Goal: Task Accomplishment & Management: Use online tool/utility

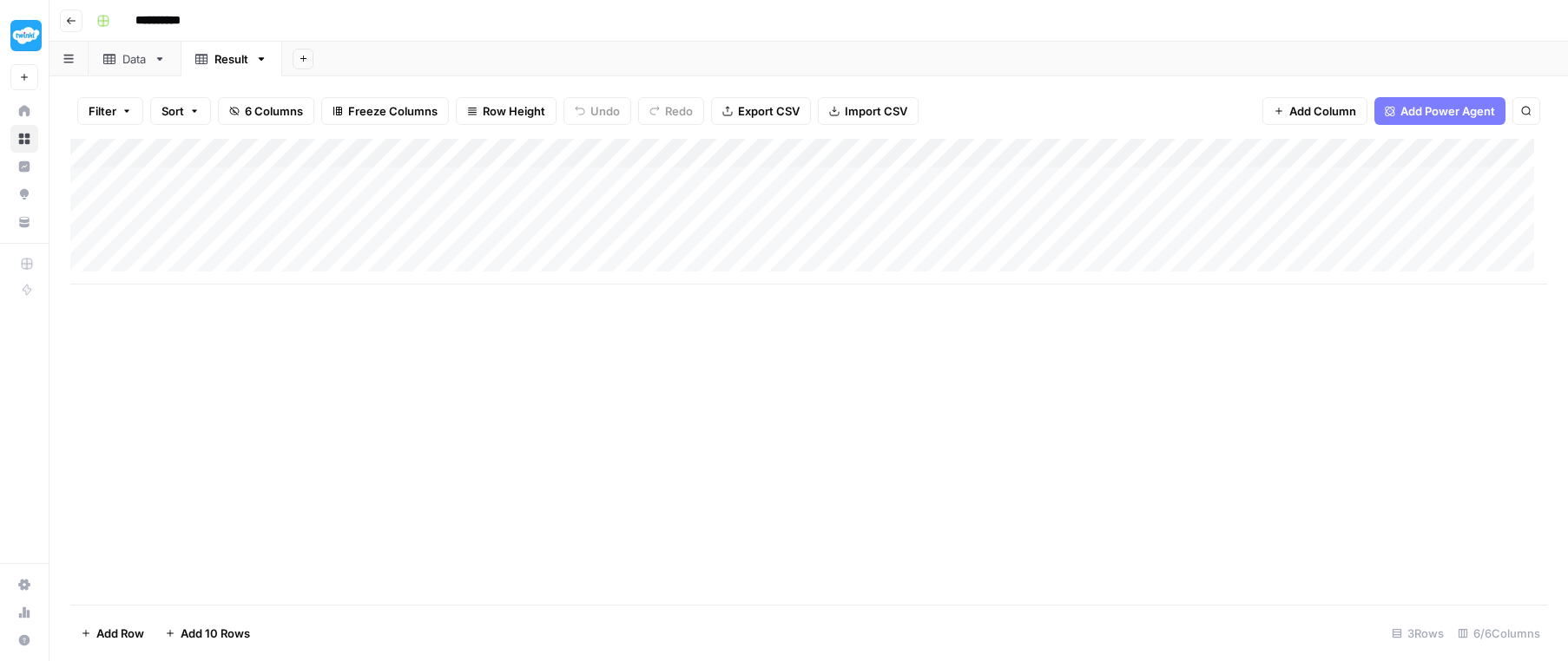
click at [450, 439] on div "Add Column" at bounding box center [808, 371] width 1477 height 466
click at [129, 55] on div "Data" at bounding box center [134, 59] width 24 height 18
click at [222, 58] on div "Result" at bounding box center [231, 59] width 34 height 18
click at [776, 177] on div "Add Column" at bounding box center [808, 211] width 1477 height 146
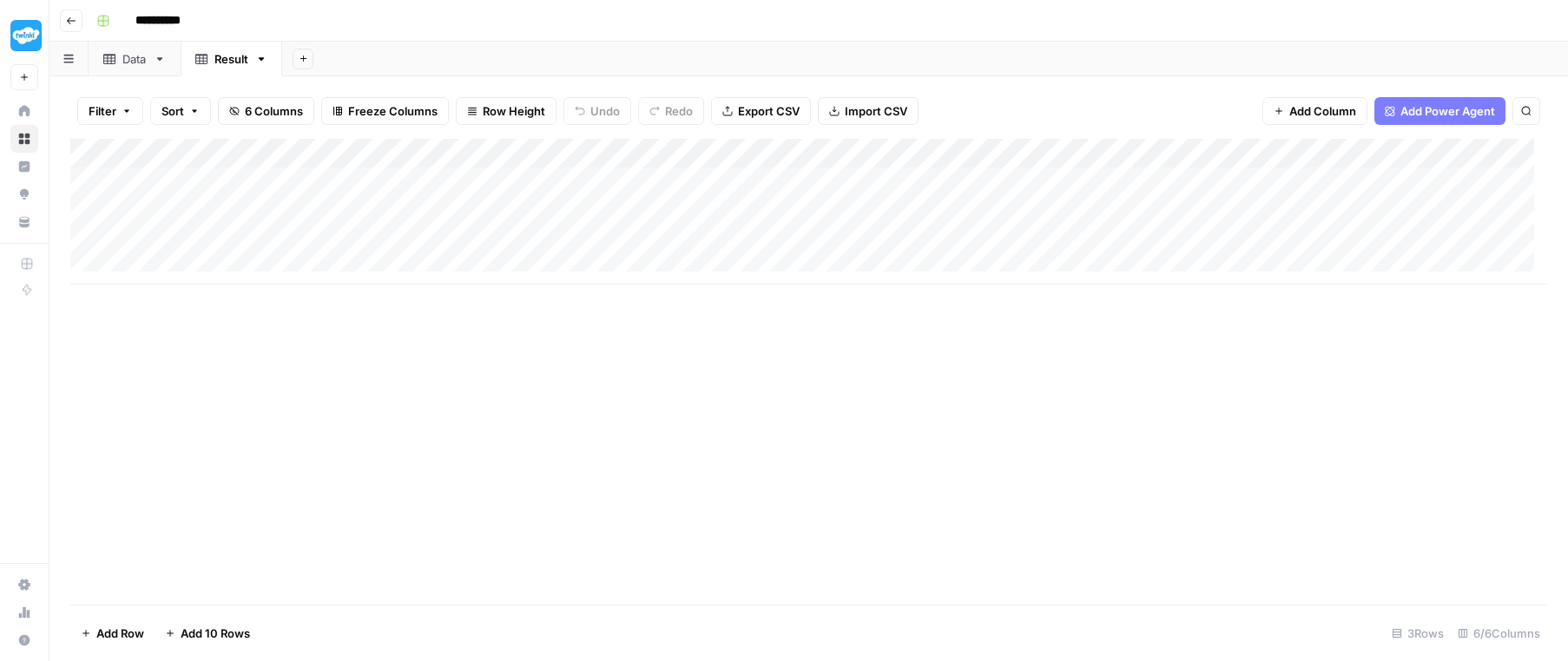
click at [578, 377] on div "Add Column" at bounding box center [808, 371] width 1477 height 466
click at [753, 340] on div "Add Column" at bounding box center [808, 371] width 1477 height 466
